Goal: Task Accomplishment & Management: Use online tool/utility

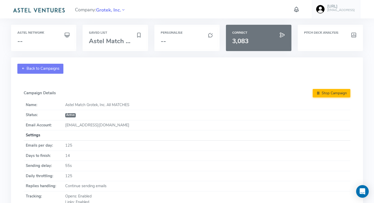
click at [56, 68] on link "Back to Campaigns" at bounding box center [40, 69] width 46 height 10
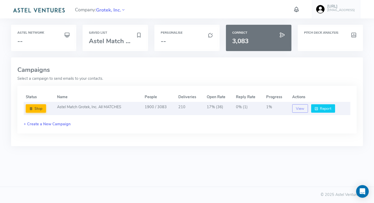
click at [318, 111] on button "Report" at bounding box center [323, 108] width 24 height 8
